Goal: Information Seeking & Learning: Learn about a topic

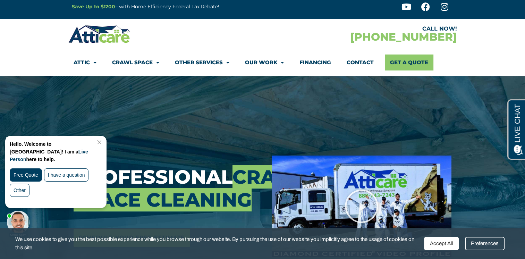
scroll to position [6, 0]
click at [103, 142] on link "Close Chat" at bounding box center [98, 142] width 9 height 5
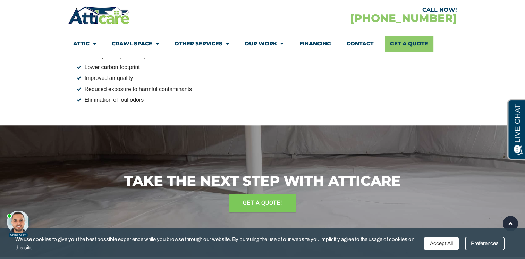
scroll to position [698, 0]
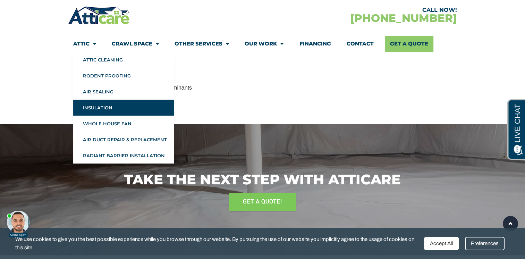
click at [97, 109] on link "Insulation" at bounding box center [123, 108] width 101 height 16
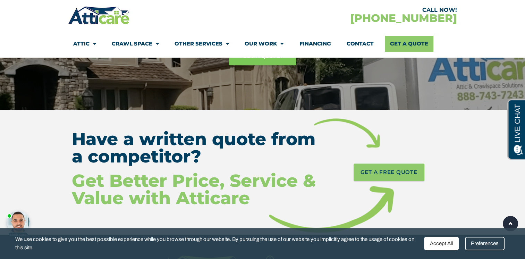
scroll to position [3159, 0]
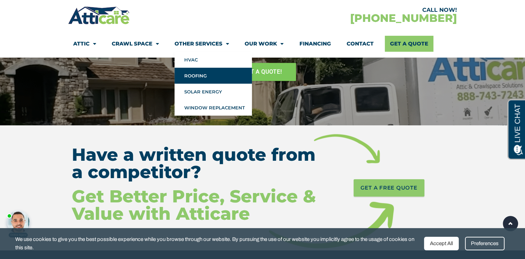
click at [203, 77] on link "Roofing" at bounding box center [213, 76] width 77 height 16
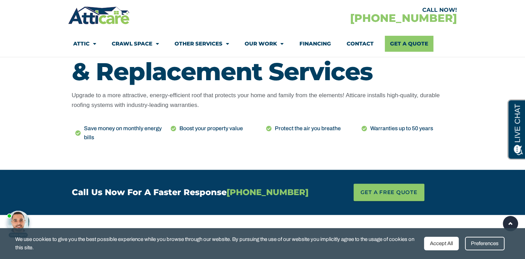
scroll to position [330, 0]
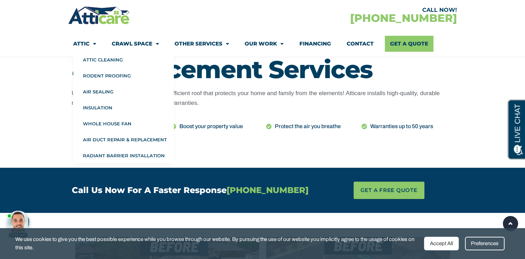
click at [97, 45] on li "Attic Attic Cleaning Rodent Proofing Air Sealing Insulation Whole House Fan Air…" at bounding box center [88, 44] width 31 height 16
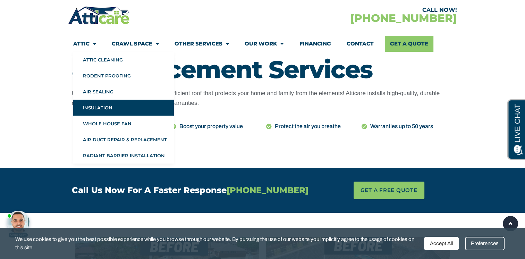
click at [104, 108] on link "Insulation" at bounding box center [123, 108] width 101 height 16
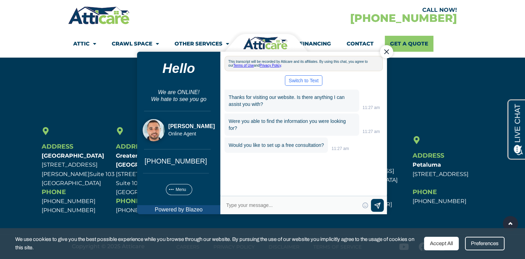
click at [386, 54] on div "Close Chat" at bounding box center [386, 51] width 13 height 13
